Goal: Navigation & Orientation: Find specific page/section

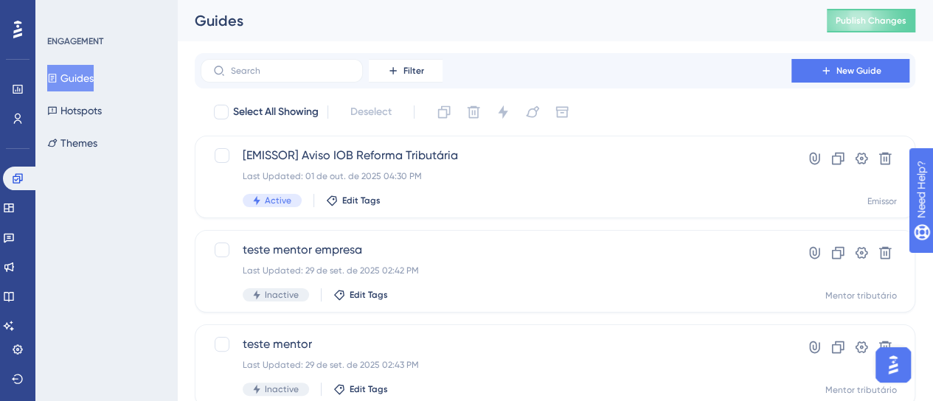
click at [77, 76] on button "Guides" at bounding box center [70, 78] width 46 height 27
click at [18, 131] on div "Engagement Widgets Feedback Product Updates Knowledge Base AI Assistant" at bounding box center [17, 234] width 29 height 207
click at [16, 119] on icon at bounding box center [18, 119] width 12 height 12
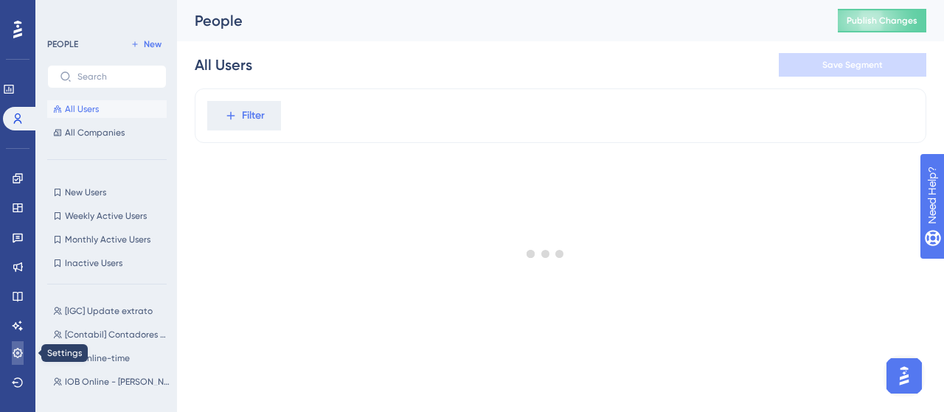
click at [21, 348] on icon at bounding box center [18, 353] width 10 height 10
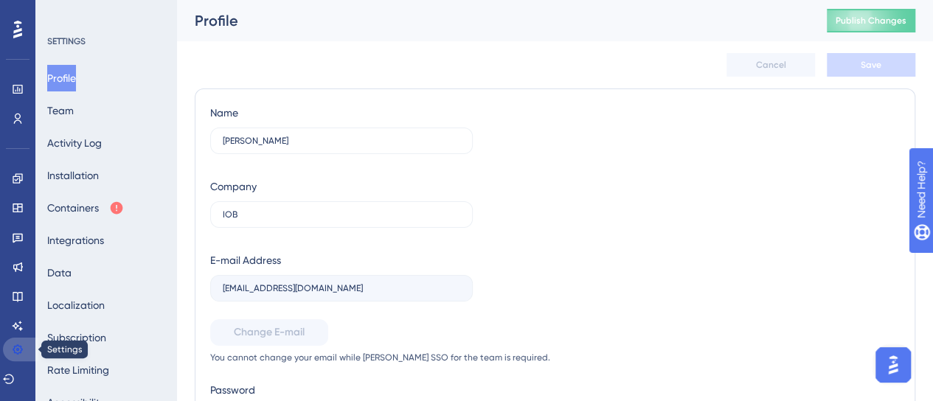
click at [19, 353] on icon at bounding box center [18, 350] width 12 height 12
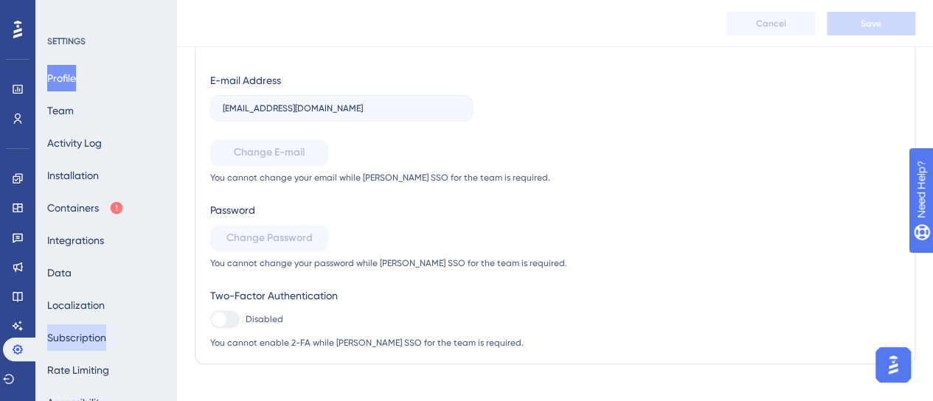
scroll to position [207, 0]
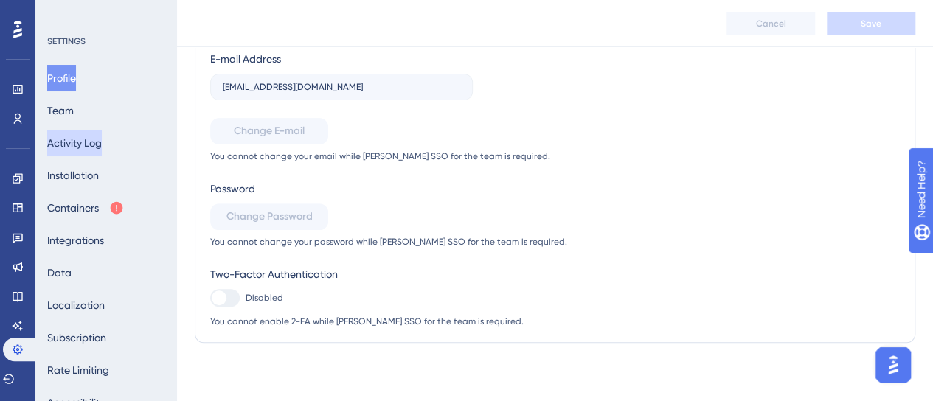
click at [86, 142] on button "Activity Log" at bounding box center [74, 143] width 55 height 27
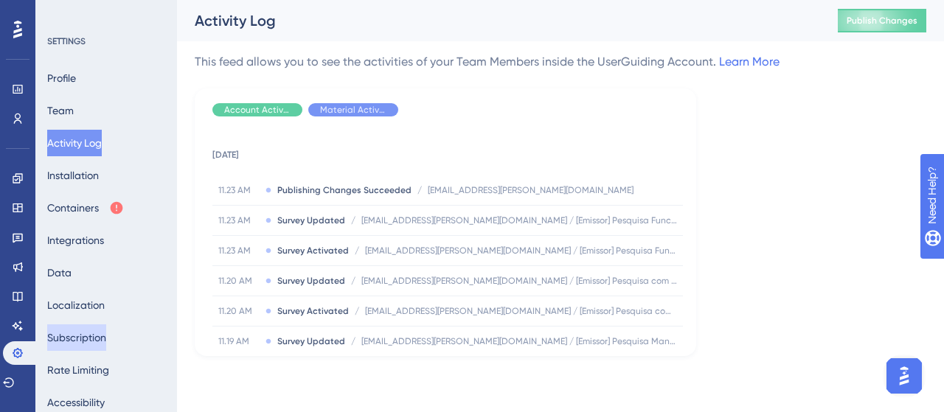
click at [97, 339] on button "Subscription" at bounding box center [76, 337] width 59 height 27
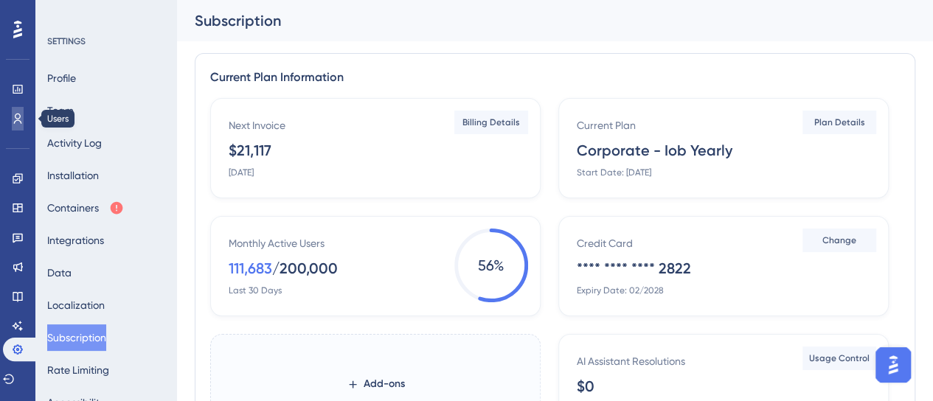
drag, startPoint x: 18, startPoint y: 108, endPoint x: 22, endPoint y: 123, distance: 16.1
click at [18, 108] on link at bounding box center [18, 119] width 12 height 24
click at [22, 123] on icon at bounding box center [18, 119] width 12 height 12
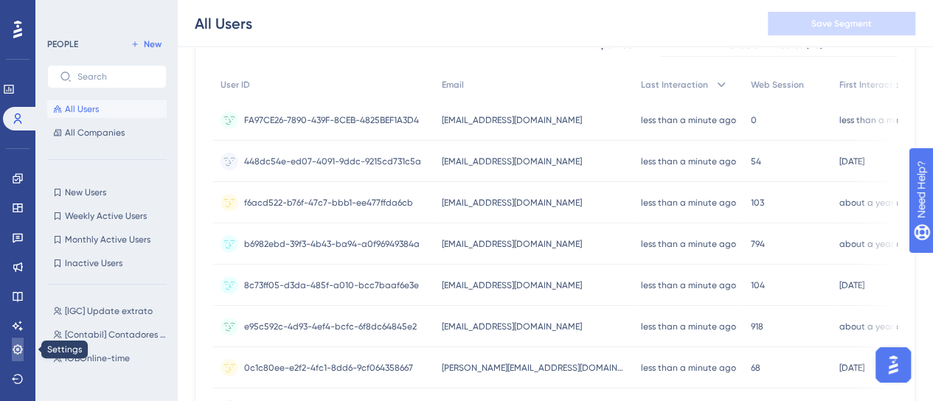
click at [18, 339] on link at bounding box center [18, 350] width 12 height 24
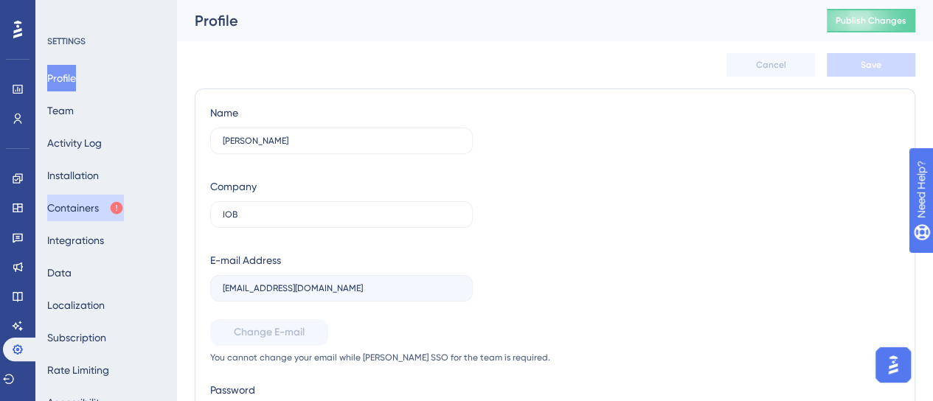
click at [105, 209] on button "Containers" at bounding box center [85, 208] width 77 height 27
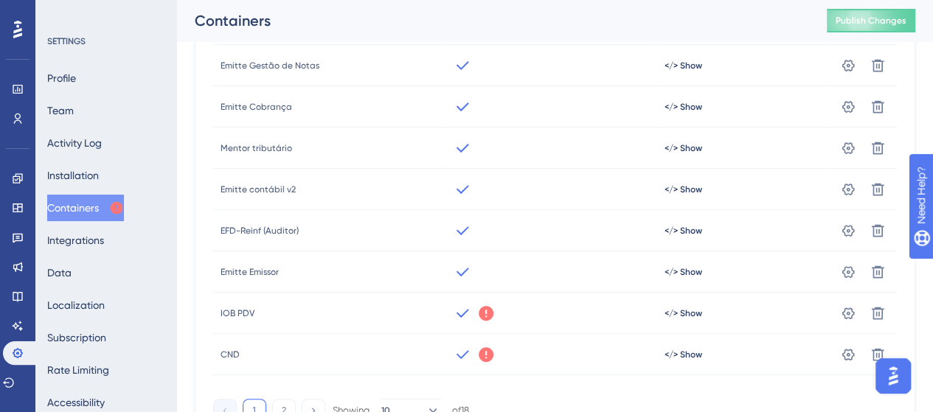
scroll to position [295, 0]
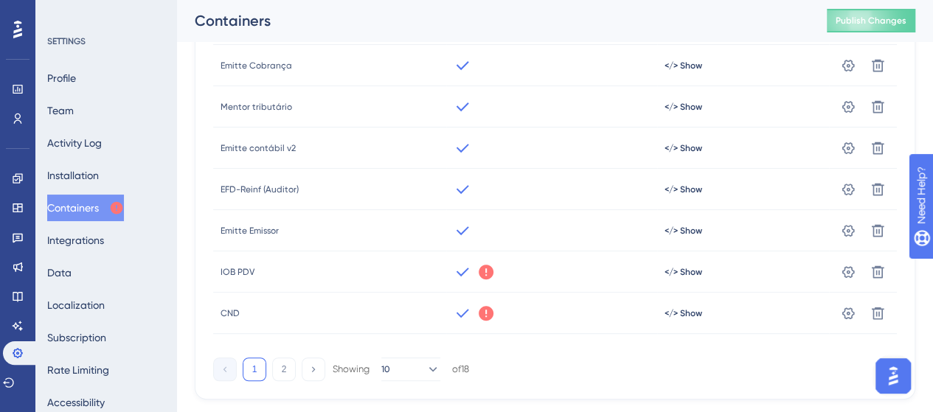
click at [38, 145] on div "SETTINGS Profile Team Activity Log Installation Containers Integrations Data Lo…" at bounding box center [106, 206] width 142 height 412
